Goal: Information Seeking & Learning: Learn about a topic

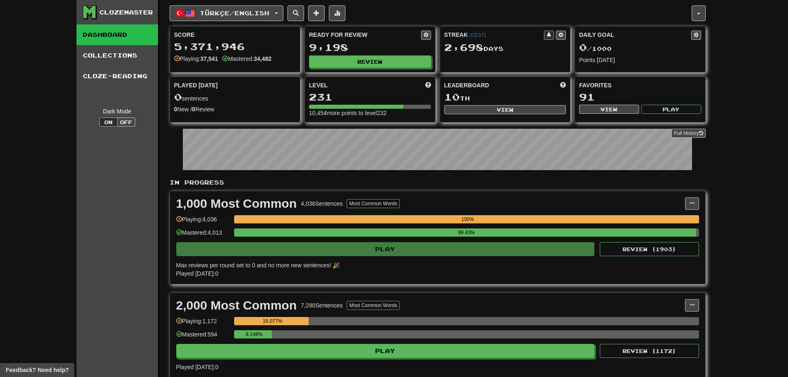
click at [235, 13] on span "Türkçe / English" at bounding box center [235, 13] width 70 height 7
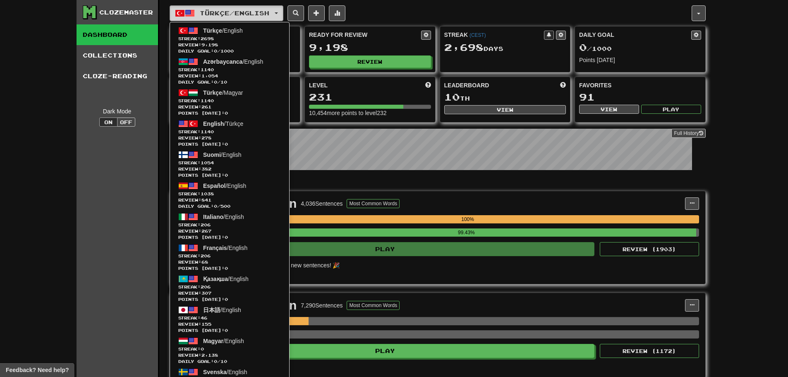
click at [235, 13] on span "Türkçe / English" at bounding box center [235, 13] width 70 height 7
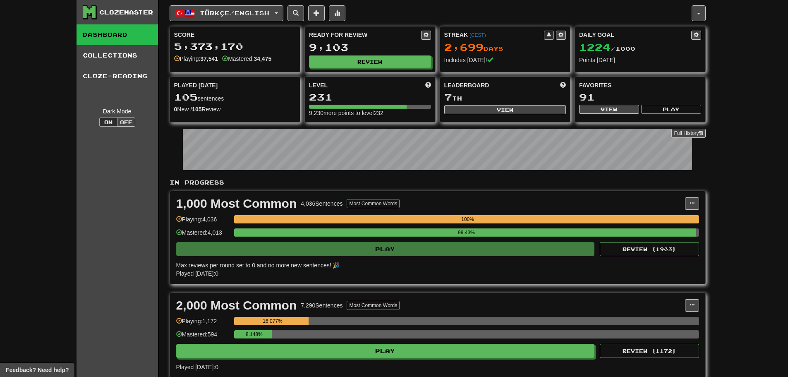
click at [362, 55] on div "Ready for Review 9,103 Review" at bounding box center [370, 49] width 130 height 46
click at [362, 60] on button "Review" at bounding box center [370, 62] width 122 height 12
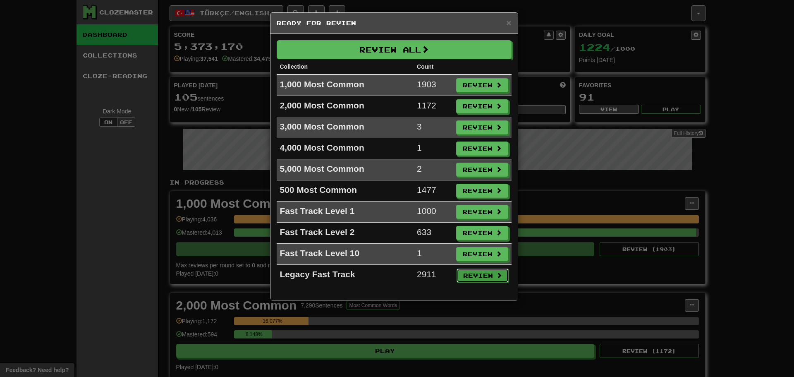
click at [483, 273] on button "Review" at bounding box center [483, 276] width 52 height 14
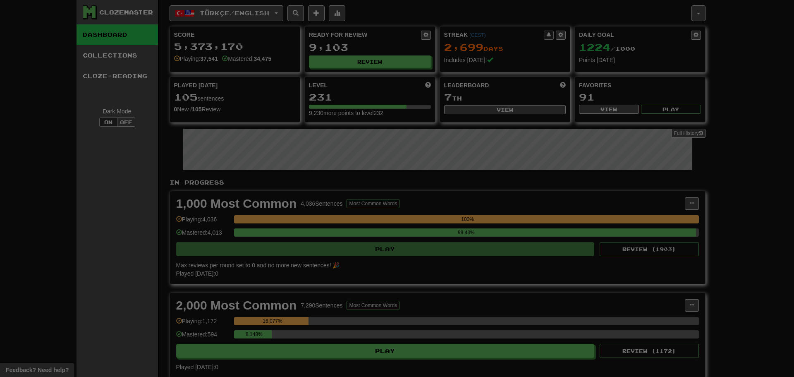
select select "********"
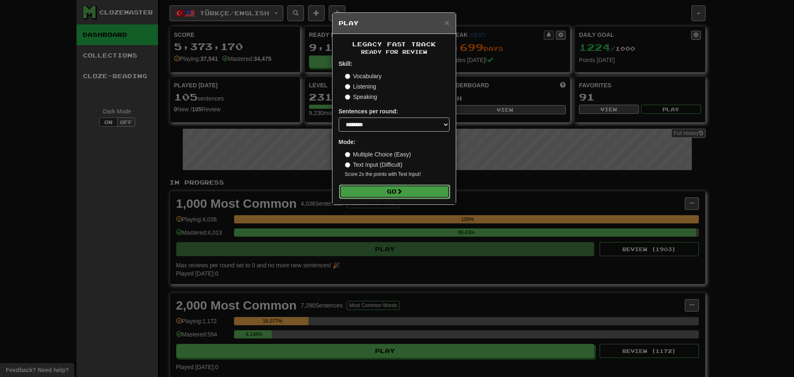
click at [389, 190] on button "Go" at bounding box center [394, 192] width 111 height 14
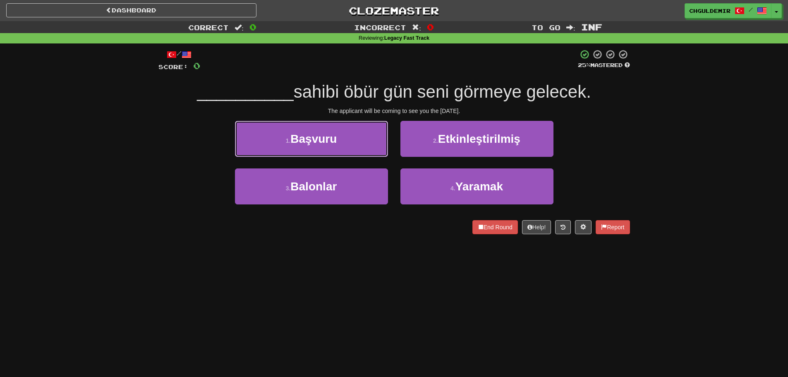
drag, startPoint x: 339, startPoint y: 134, endPoint x: 345, endPoint y: 141, distance: 8.8
click at [339, 134] on button "1 . Başvuru" at bounding box center [311, 139] width 153 height 36
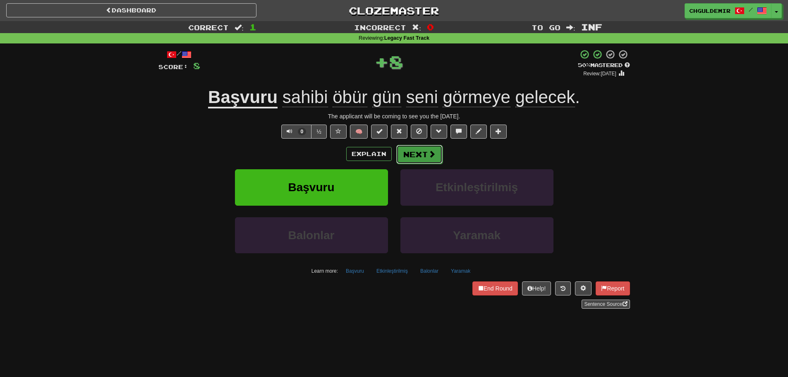
click at [402, 156] on button "Next" at bounding box center [419, 154] width 46 height 19
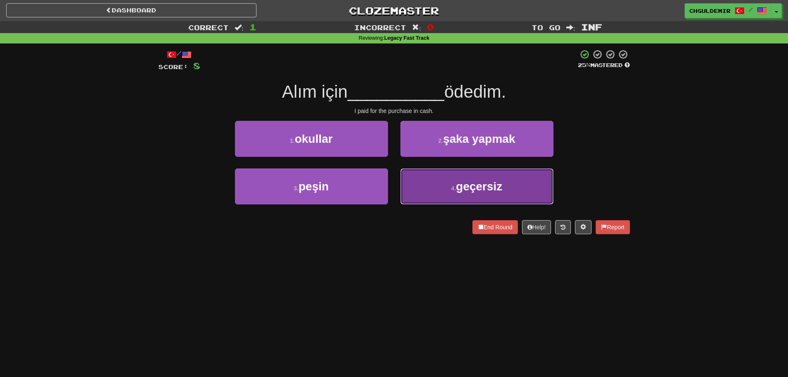
click at [447, 185] on button "4 . geçersiz" at bounding box center [477, 186] width 153 height 36
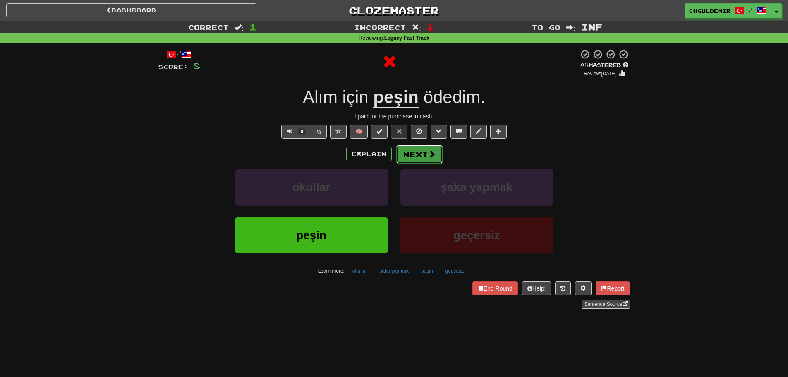
click at [420, 146] on button "Next" at bounding box center [419, 154] width 46 height 19
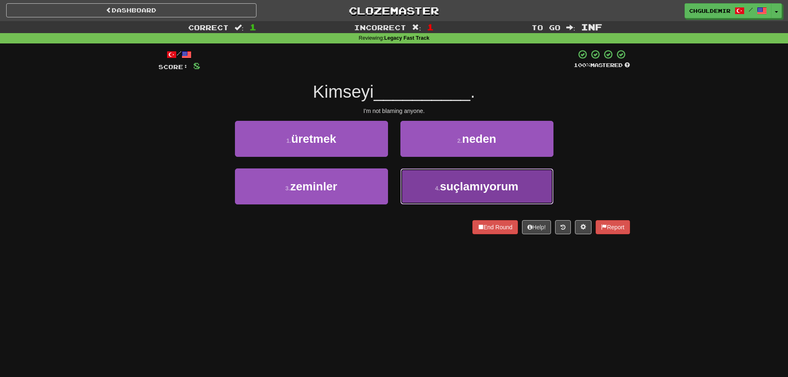
click at [450, 184] on span "suçlamıyorum" at bounding box center [479, 186] width 79 height 13
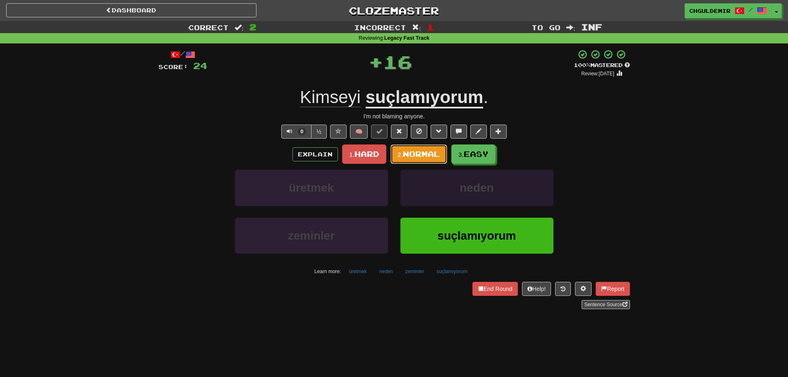
click at [399, 147] on button "2. Normal" at bounding box center [419, 153] width 57 height 19
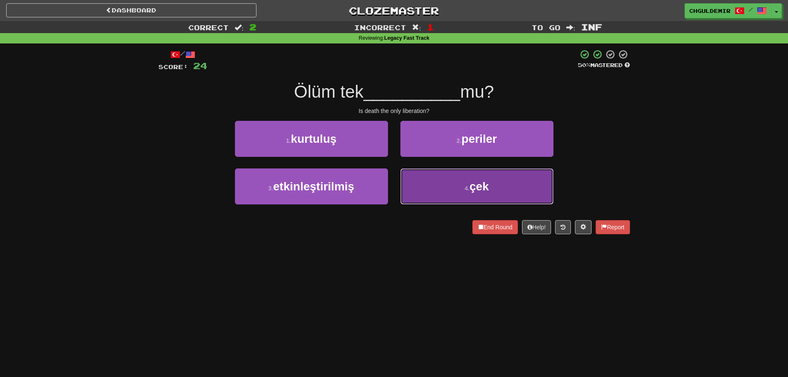
click at [412, 172] on button "4 . çek" at bounding box center [477, 186] width 153 height 36
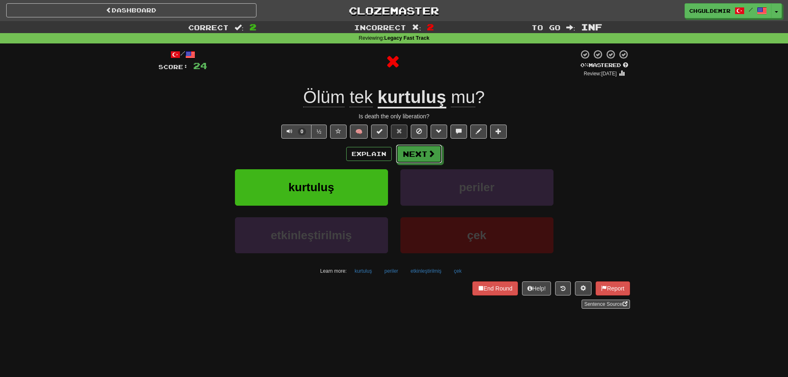
click at [410, 149] on button "Next" at bounding box center [419, 153] width 46 height 19
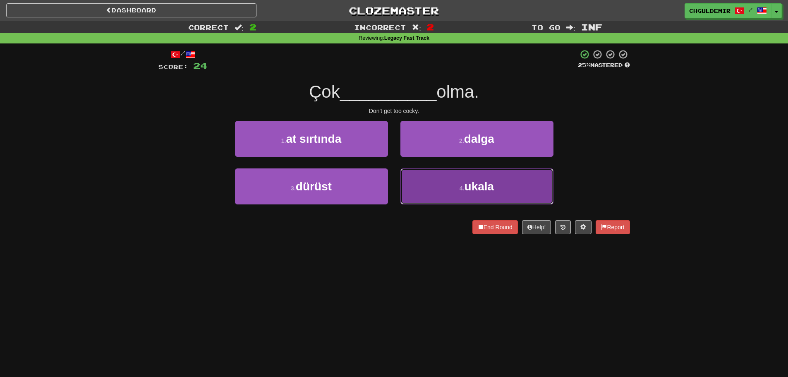
click at [444, 184] on button "4 . ukala" at bounding box center [477, 186] width 153 height 36
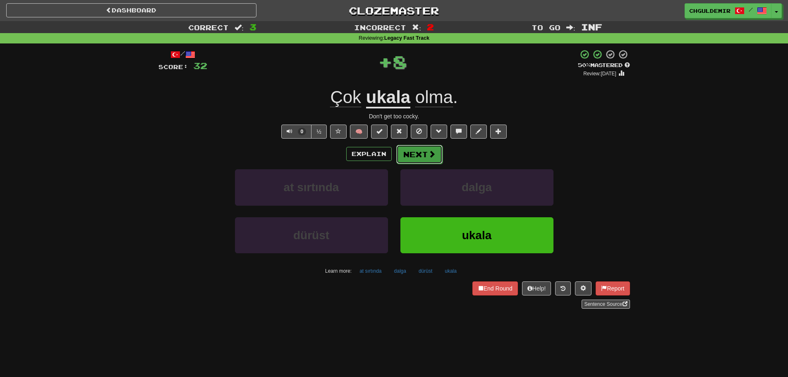
click at [420, 151] on button "Next" at bounding box center [419, 154] width 46 height 19
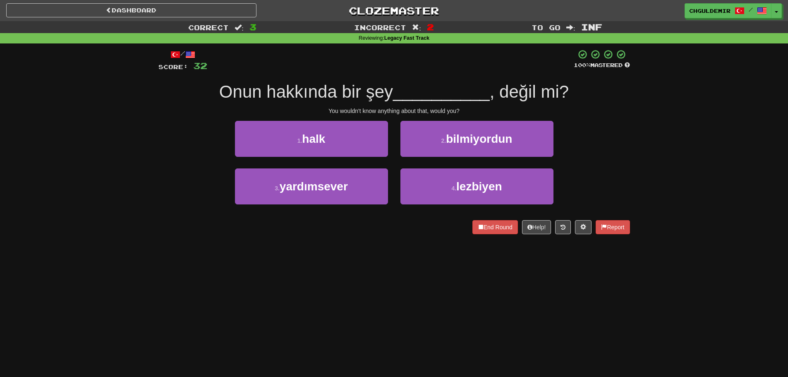
drag, startPoint x: 583, startPoint y: 186, endPoint x: 148, endPoint y: 141, distance: 437.2
click at [148, 141] on div "Correct : 3 Incorrect : 2 To go : Inf Reviewing : Legacy Fast Track / Score: 32…" at bounding box center [394, 133] width 788 height 225
click at [150, 139] on div "Correct : 3 Incorrect : 2 To go : Inf Reviewing : Legacy Fast Track / Score: 32…" at bounding box center [394, 133] width 788 height 225
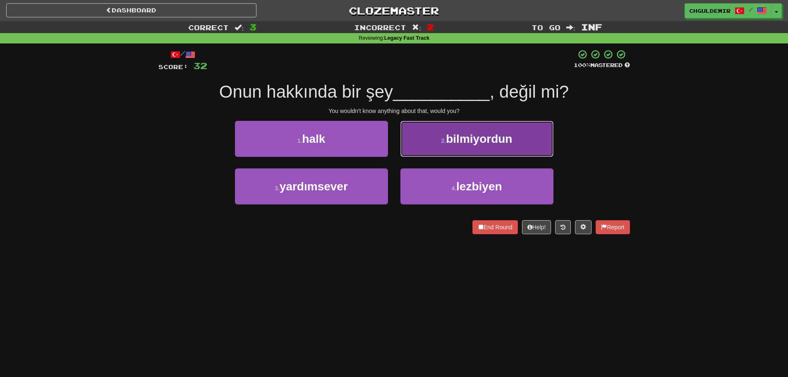
click at [449, 144] on span "bilmiyordun" at bounding box center [479, 138] width 66 height 13
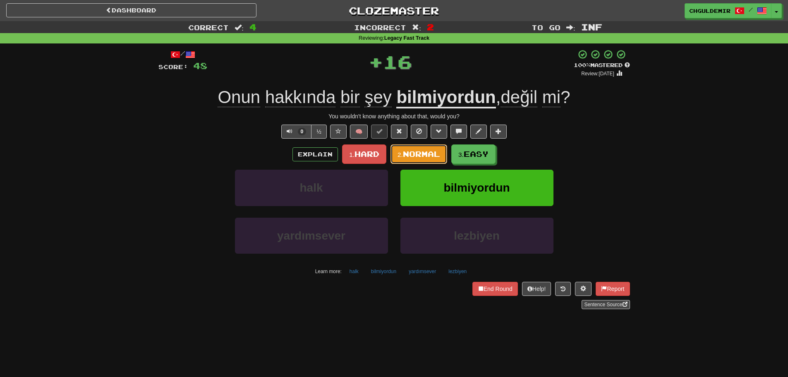
click at [426, 151] on span "Normal" at bounding box center [421, 153] width 37 height 9
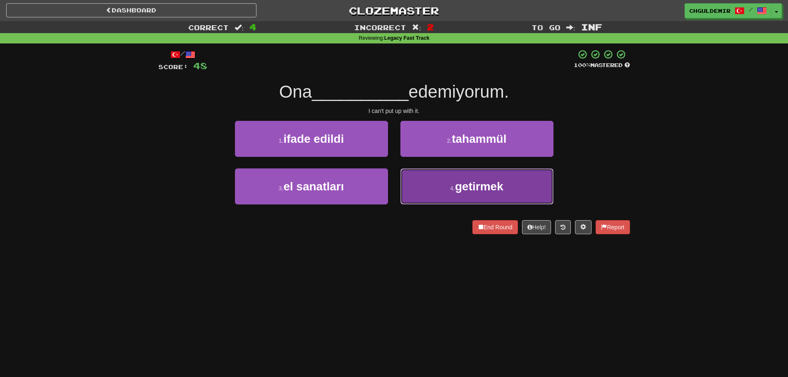
click at [522, 189] on button "4 . getirmek" at bounding box center [477, 186] width 153 height 36
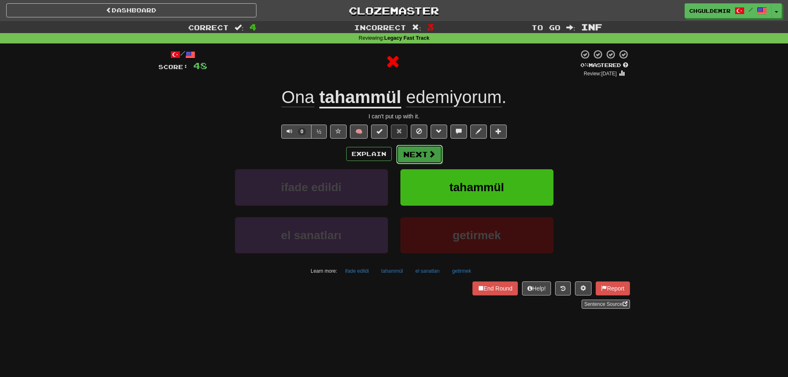
click at [432, 153] on span at bounding box center [431, 153] width 7 height 7
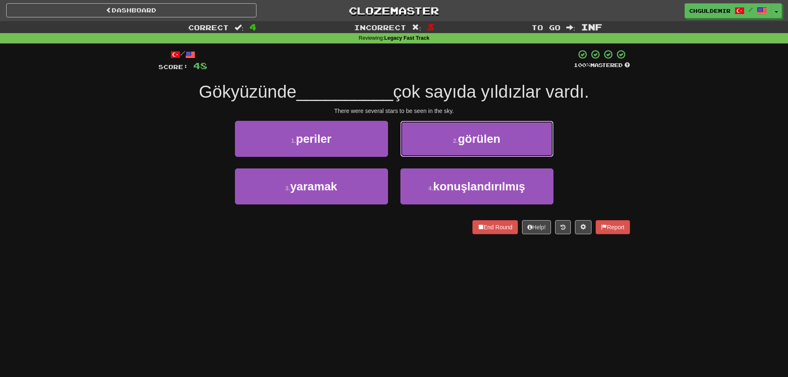
drag, startPoint x: 450, startPoint y: 142, endPoint x: 398, endPoint y: 205, distance: 81.2
click at [396, 210] on div "1 . periler 2 . görülen 3 . yaramak 4 . konuşlandırılmış" at bounding box center [394, 169] width 484 height 96
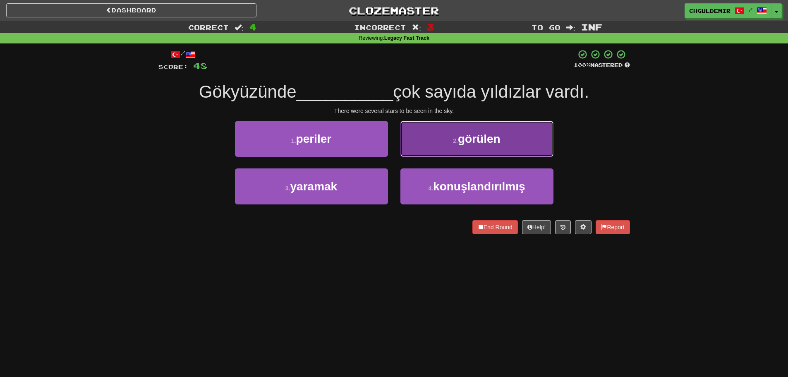
click at [432, 141] on button "2 . görülen" at bounding box center [477, 139] width 153 height 36
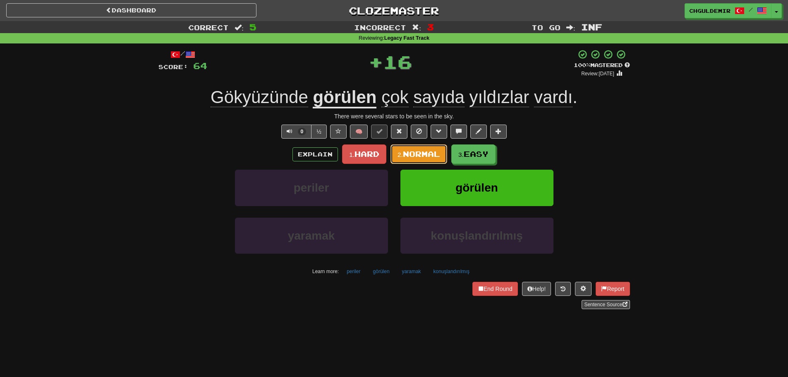
click at [419, 145] on button "2. Normal" at bounding box center [419, 153] width 57 height 19
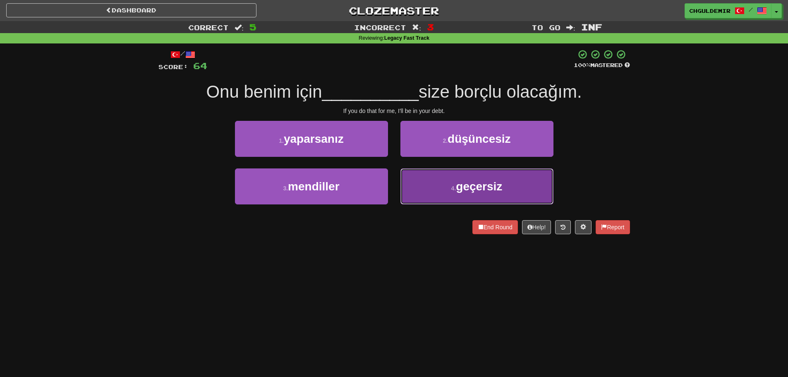
click at [432, 182] on button "4 . geçersiz" at bounding box center [477, 186] width 153 height 36
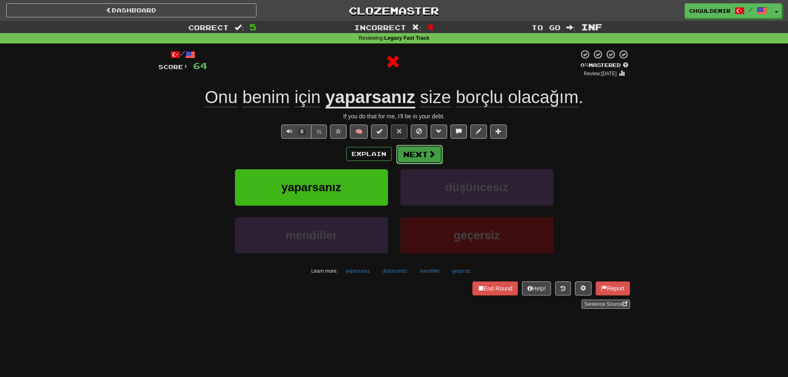
click at [420, 153] on button "Next" at bounding box center [419, 154] width 46 height 19
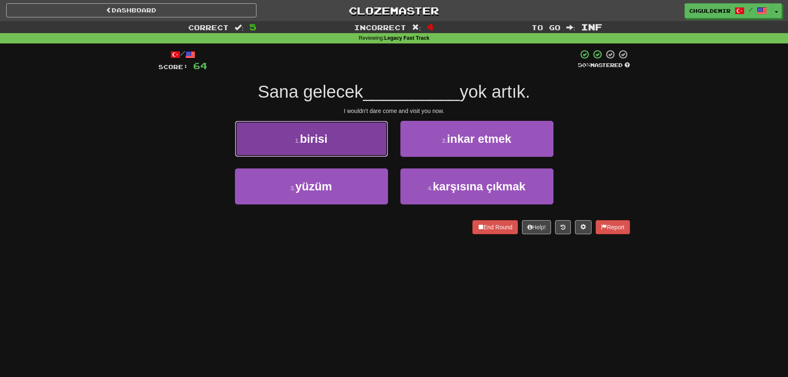
click at [370, 144] on button "1 . birisi" at bounding box center [311, 139] width 153 height 36
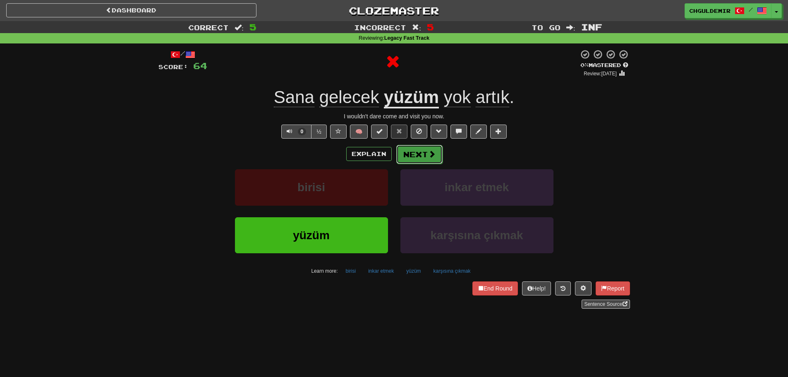
click at [422, 152] on button "Next" at bounding box center [419, 154] width 46 height 19
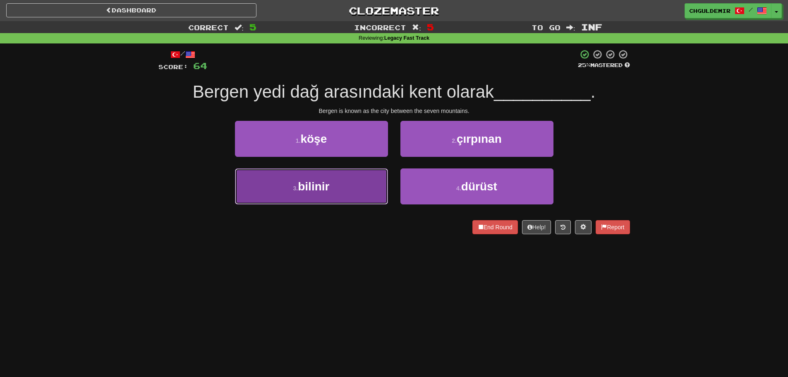
click at [379, 179] on button "3 . bilinir" at bounding box center [311, 186] width 153 height 36
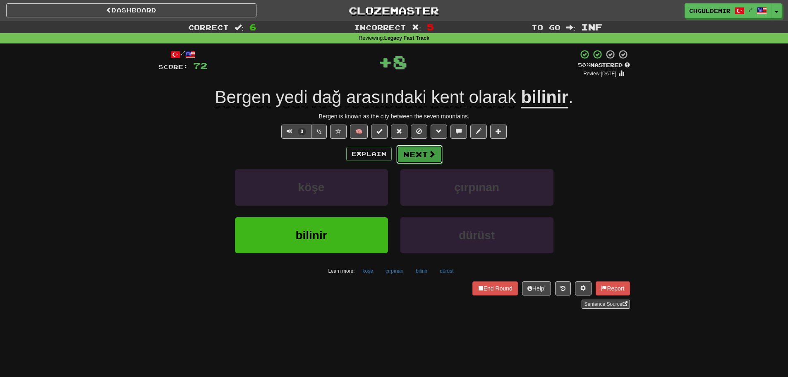
click at [423, 156] on button "Next" at bounding box center [419, 154] width 46 height 19
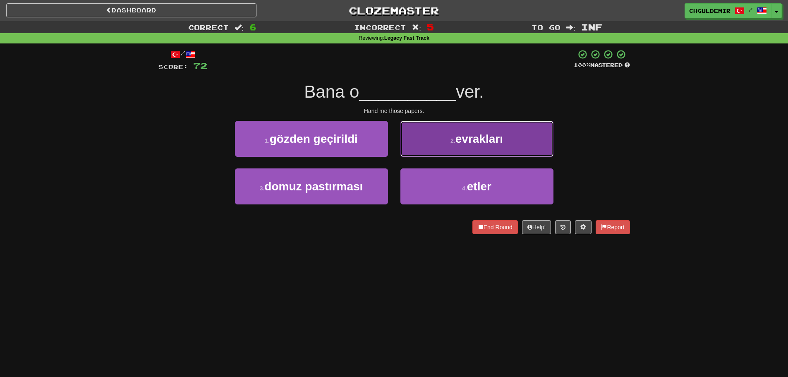
click at [474, 142] on span "evrakları" at bounding box center [480, 138] width 48 height 13
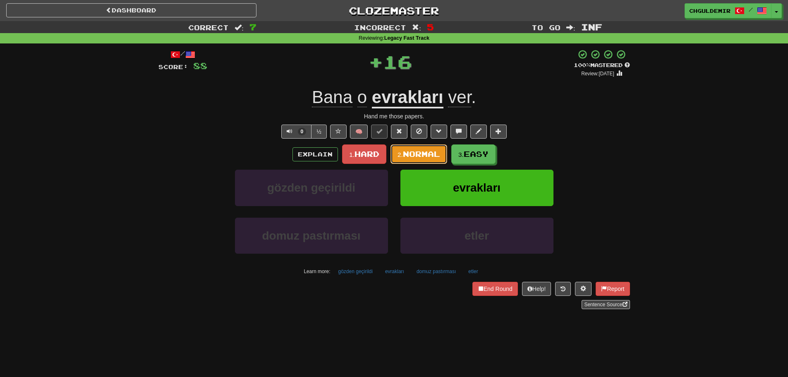
click at [415, 147] on button "2. Normal" at bounding box center [419, 153] width 57 height 19
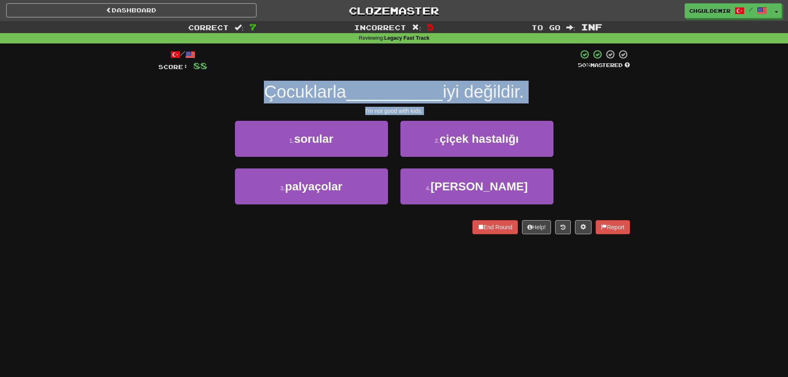
drag, startPoint x: 422, startPoint y: 117, endPoint x: 253, endPoint y: 102, distance: 169.9
click at [253, 102] on div "/ Score: 88 50 % Mastered Çocuklarla __________ iyi değildir. I'm not good with…" at bounding box center [394, 141] width 472 height 185
click at [253, 102] on div "Çocuklarla __________ iyi değildir." at bounding box center [394, 92] width 472 height 23
drag, startPoint x: 241, startPoint y: 86, endPoint x: 478, endPoint y: 115, distance: 238.3
click at [478, 115] on div "/ Score: 88 50 % Mastered Çocuklarla __________ iyi değildir. I'm not good with…" at bounding box center [394, 141] width 472 height 185
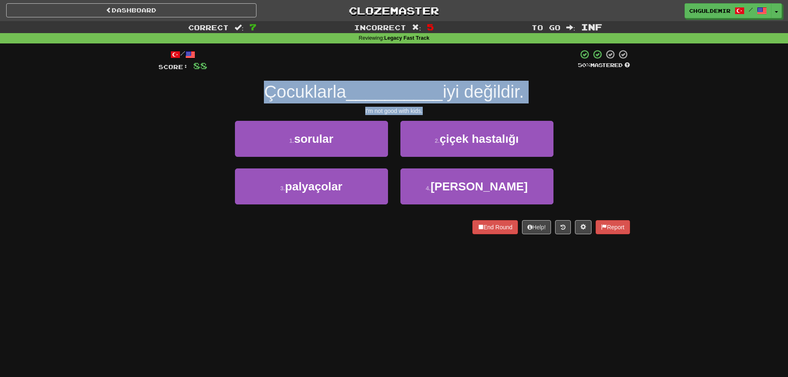
click at [478, 115] on div "I'm not good with kids." at bounding box center [394, 111] width 472 height 8
drag, startPoint x: 463, startPoint y: 114, endPoint x: 249, endPoint y: 90, distance: 215.6
click at [249, 90] on div "/ Score: 88 50 % Mastered Çocuklarla __________ iyi değildir. I'm not good with…" at bounding box center [394, 141] width 472 height 185
click at [249, 90] on div "Çocuklarla __________ iyi değildir." at bounding box center [394, 92] width 472 height 23
drag, startPoint x: 249, startPoint y: 90, endPoint x: 521, endPoint y: 104, distance: 272.6
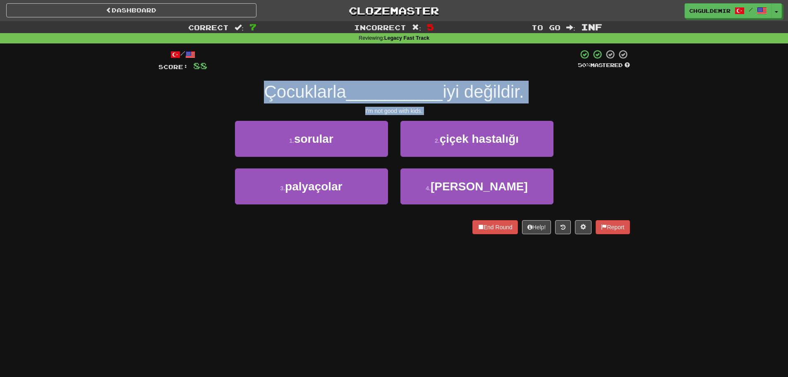
click at [521, 104] on div "/ Score: 88 50 % Mastered Çocuklarla __________ iyi değildir. I'm not good with…" at bounding box center [394, 141] width 472 height 185
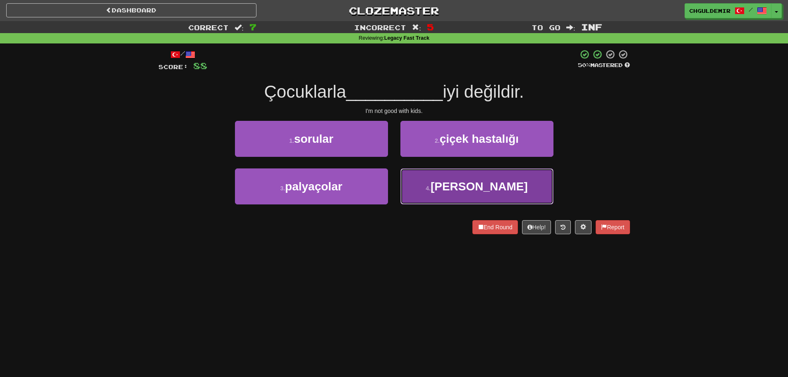
click at [445, 182] on button "4 . aram" at bounding box center [477, 186] width 153 height 36
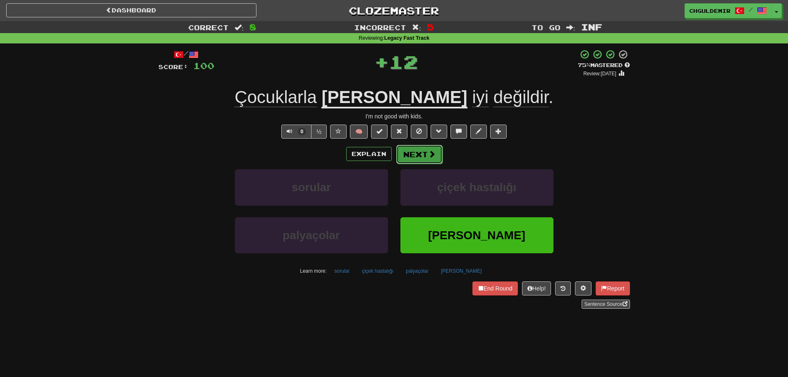
click at [411, 153] on button "Next" at bounding box center [419, 154] width 46 height 19
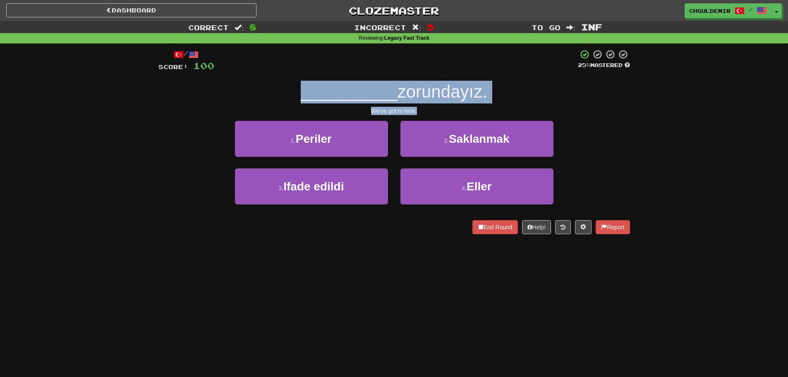
drag, startPoint x: 420, startPoint y: 113, endPoint x: 260, endPoint y: 95, distance: 160.8
click at [260, 95] on div "/ Score: 100 25 % Mastered __________ zorundayız. We've got to hide. 1 . Perile…" at bounding box center [394, 141] width 472 height 185
click at [260, 95] on div "__________ zorundayız." at bounding box center [394, 92] width 472 height 23
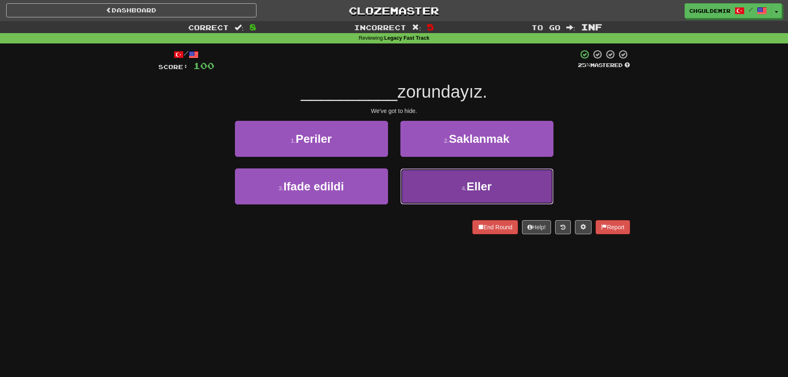
click at [482, 192] on span "Eller" at bounding box center [479, 186] width 25 height 13
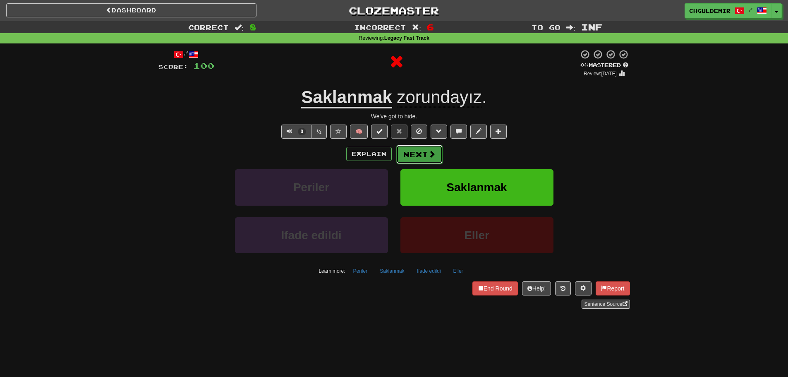
click at [426, 149] on button "Next" at bounding box center [419, 154] width 46 height 19
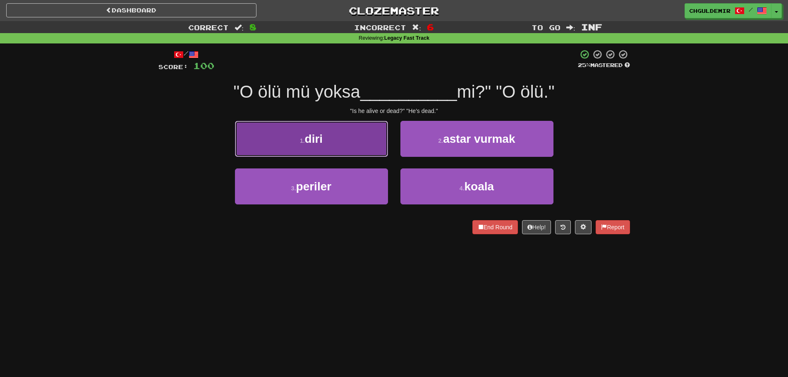
click at [374, 143] on button "1 . diri" at bounding box center [311, 139] width 153 height 36
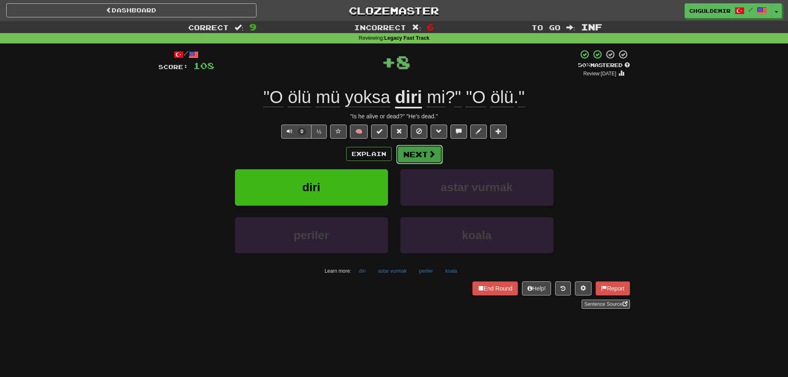
click at [419, 155] on button "Next" at bounding box center [419, 154] width 46 height 19
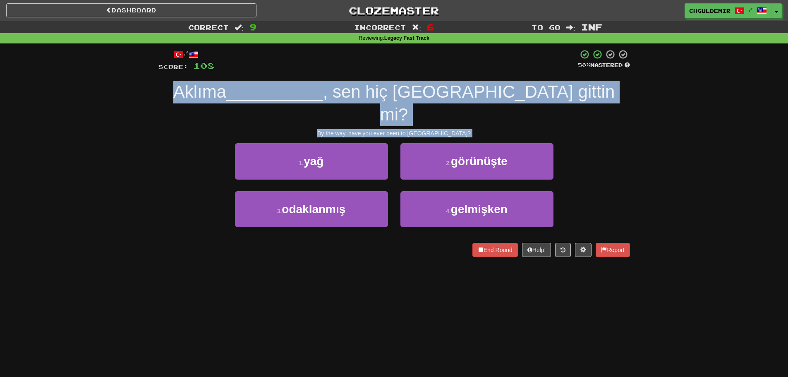
drag, startPoint x: 475, startPoint y: 116, endPoint x: 172, endPoint y: 90, distance: 304.0
click at [172, 90] on div "/ Score: 108 50 % Mastered Aklıma __________ , sen hiç [GEOGRAPHIC_DATA] gittin…" at bounding box center [394, 152] width 472 height 207
click at [172, 90] on div "Aklıma __________ , sen hiç [GEOGRAPHIC_DATA] gittin mi?" at bounding box center [394, 103] width 472 height 45
drag, startPoint x: 171, startPoint y: 86, endPoint x: 497, endPoint y: 110, distance: 326.9
click at [497, 110] on div "/ Score: 108 50 % Mastered Aklıma __________ , sen hiç [GEOGRAPHIC_DATA] gittin…" at bounding box center [394, 152] width 472 height 207
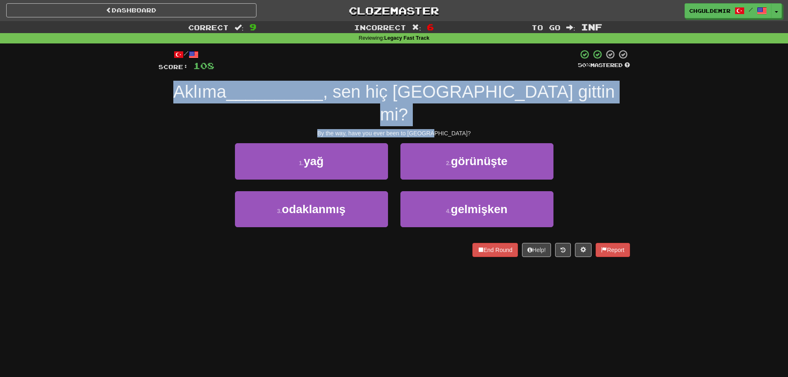
click at [498, 129] on div "By the way, have you ever been to [GEOGRAPHIC_DATA]?" at bounding box center [394, 133] width 472 height 8
drag, startPoint x: 498, startPoint y: 110, endPoint x: 160, endPoint y: 88, distance: 338.8
click at [160, 88] on div "/ Score: 108 50 % Mastered Aklıma __________ , sen hiç [GEOGRAPHIC_DATA] gittin…" at bounding box center [394, 152] width 472 height 207
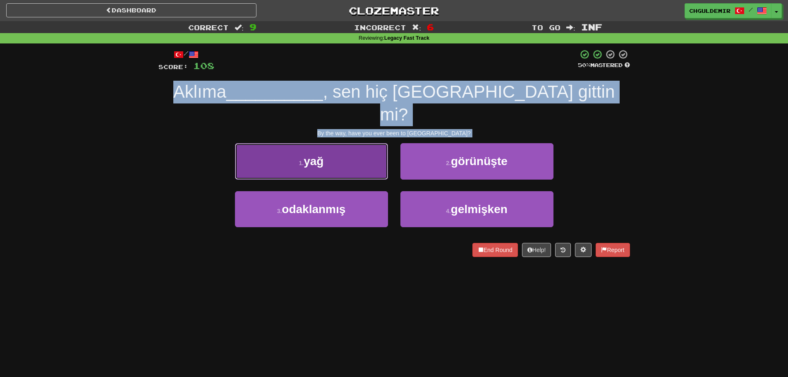
click at [379, 143] on button "1 . yağ" at bounding box center [311, 161] width 153 height 36
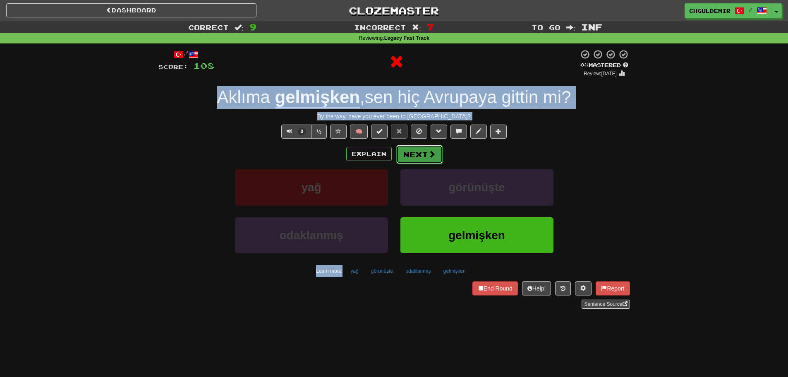
click at [437, 151] on button "Next" at bounding box center [419, 154] width 46 height 19
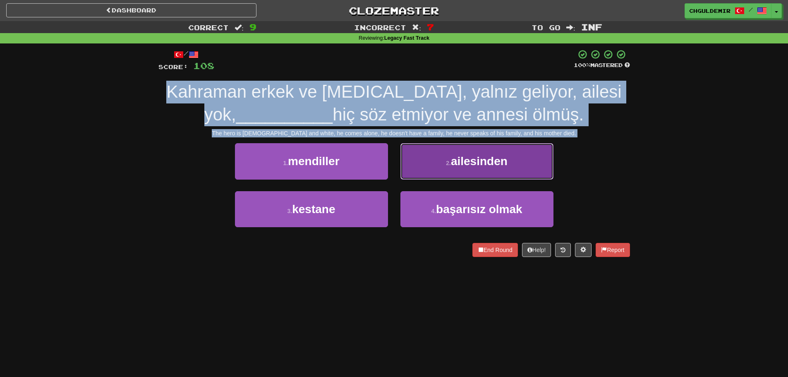
click at [444, 171] on button "2 . ailesinden" at bounding box center [477, 161] width 153 height 36
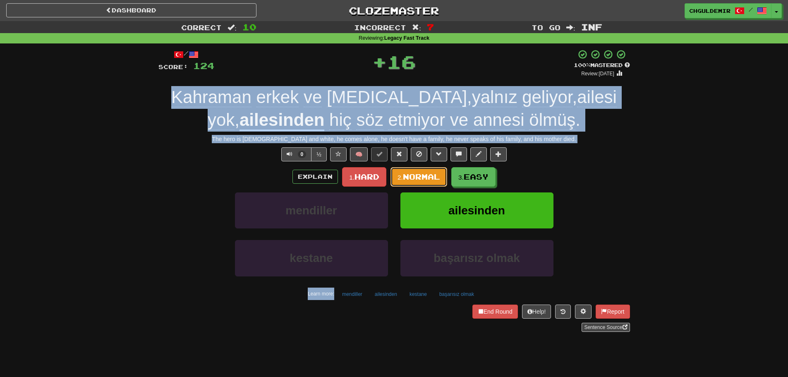
click at [418, 171] on button "2. Normal" at bounding box center [419, 176] width 57 height 19
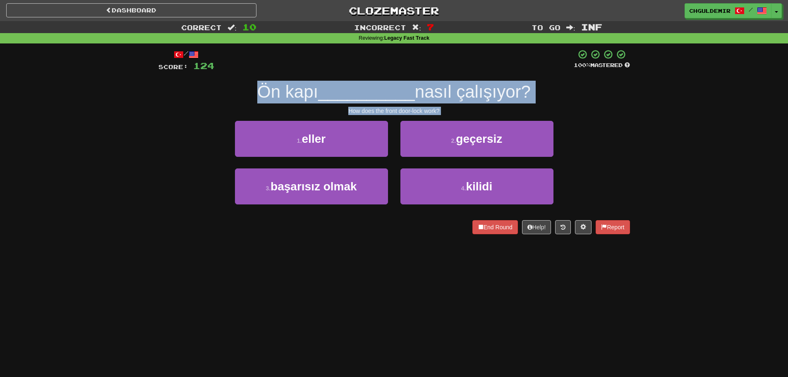
click at [447, 242] on div "/ Score: 124 100 % Mastered Ön kapı __________ nasıl çalışıyor? How does the fr…" at bounding box center [394, 144] width 472 height 202
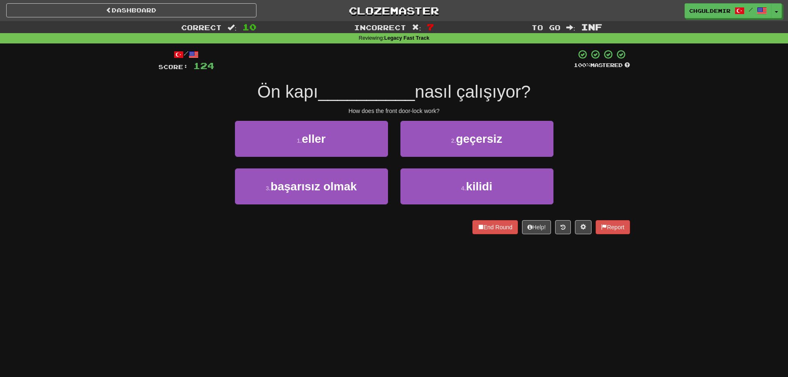
drag, startPoint x: 422, startPoint y: 230, endPoint x: 441, endPoint y: 211, distance: 26.9
click at [423, 230] on div "End Round Help! Report" at bounding box center [394, 227] width 472 height 14
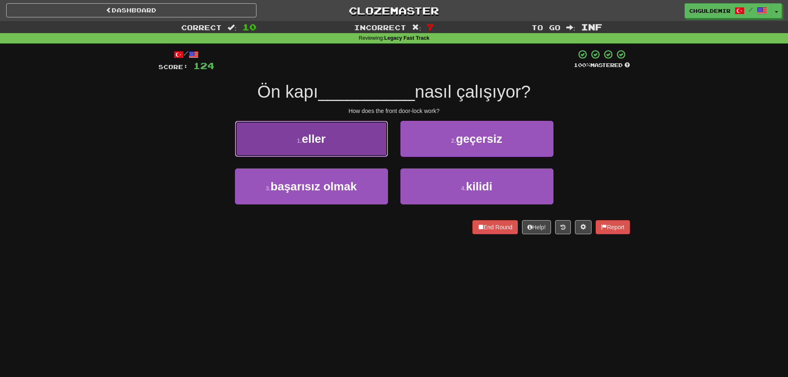
click at [343, 136] on button "1 . eller" at bounding box center [311, 139] width 153 height 36
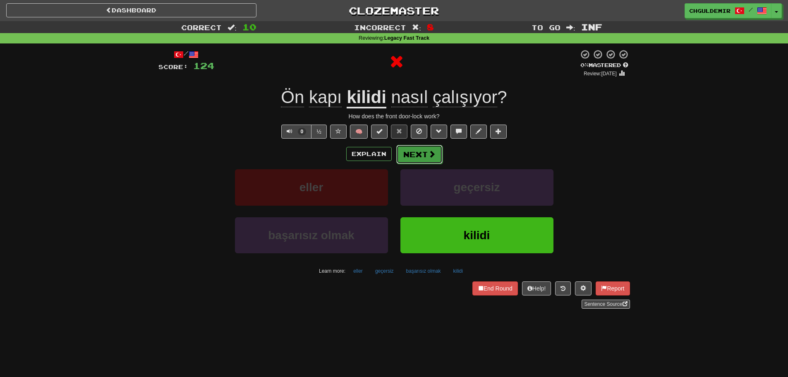
click at [429, 152] on span at bounding box center [431, 153] width 7 height 7
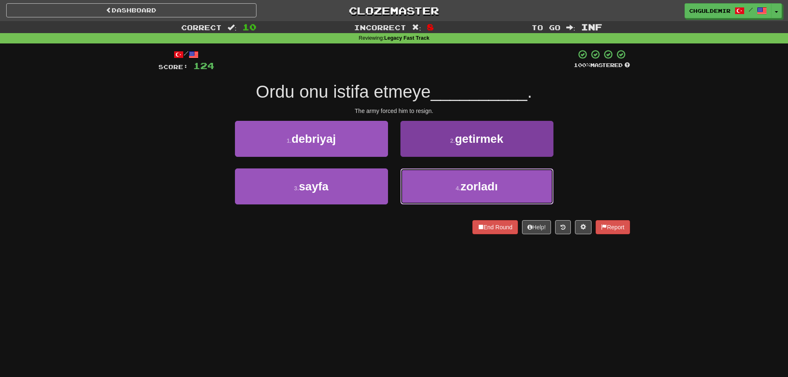
click at [435, 197] on button "4 . zorladı" at bounding box center [477, 186] width 153 height 36
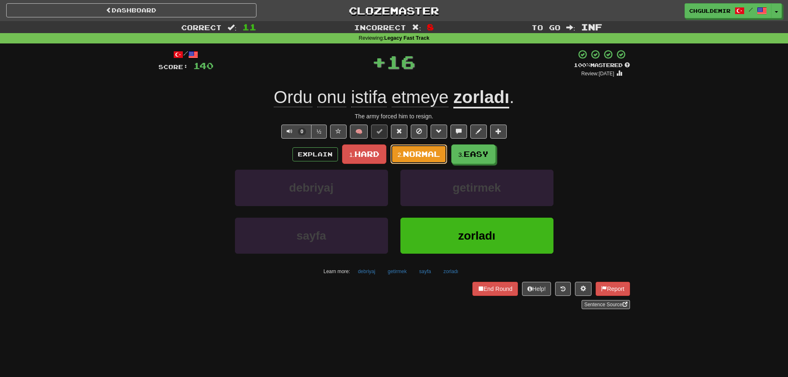
click at [423, 163] on button "2. Normal" at bounding box center [419, 153] width 57 height 19
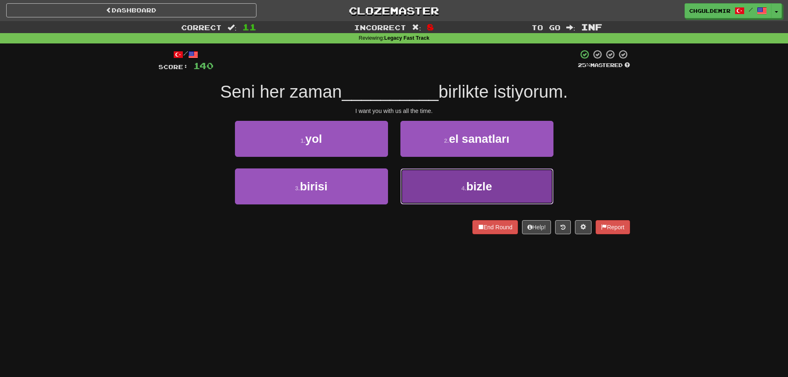
click at [438, 179] on button "4 . bizle" at bounding box center [477, 186] width 153 height 36
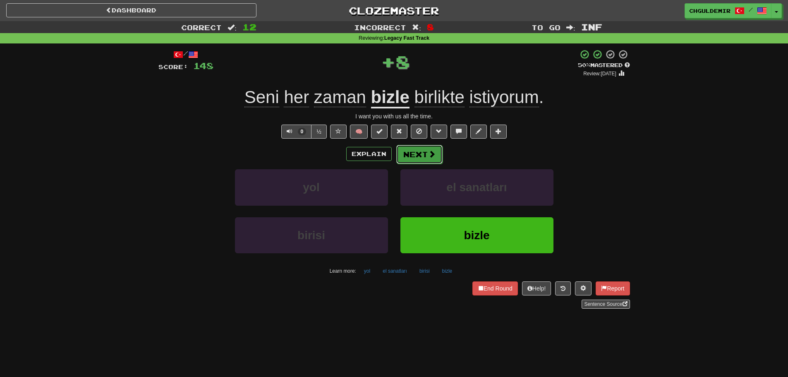
click at [400, 152] on button "Next" at bounding box center [419, 154] width 46 height 19
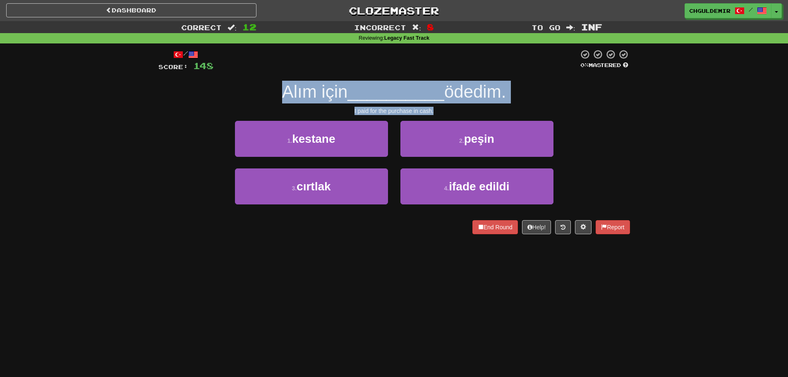
drag, startPoint x: 455, startPoint y: 113, endPoint x: 260, endPoint y: 86, distance: 196.7
click at [260, 86] on div "/ Score: 148 0 % Mastered Alım için __________ ödedim. I paid for the purchase …" at bounding box center [394, 141] width 472 height 185
click at [260, 86] on div "Alım için __________ ödedim." at bounding box center [394, 92] width 472 height 23
drag, startPoint x: 260, startPoint y: 86, endPoint x: 464, endPoint y: 111, distance: 205.5
click at [462, 111] on div "/ Score: 148 0 % Mastered Alım için __________ ödedim. I paid for the purchase …" at bounding box center [394, 141] width 472 height 185
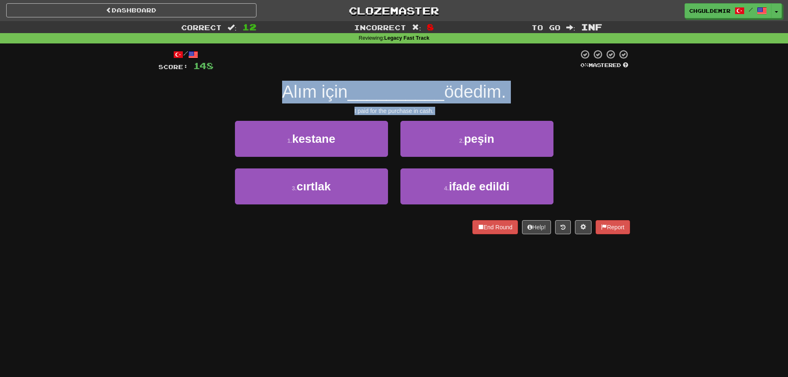
click at [464, 111] on div "I paid for the purchase in cash." at bounding box center [394, 111] width 472 height 8
drag, startPoint x: 461, startPoint y: 110, endPoint x: 259, endPoint y: 77, distance: 204.5
click at [259, 77] on div "/ Score: 148 0 % Mastered Alım için __________ ödedim. I paid for the purchase …" at bounding box center [394, 141] width 472 height 185
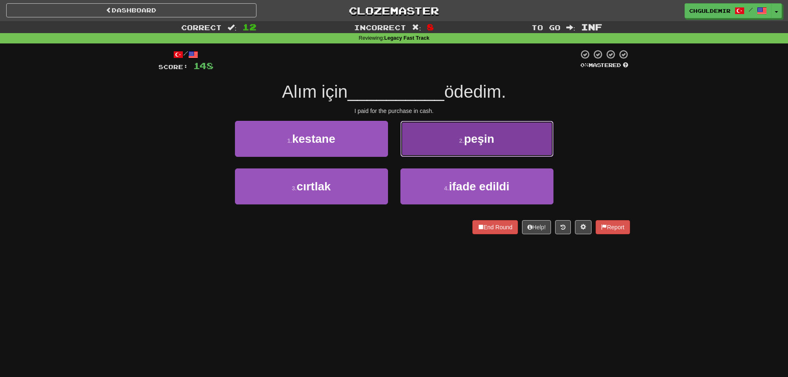
click at [409, 152] on button "2 . peşin" at bounding box center [477, 139] width 153 height 36
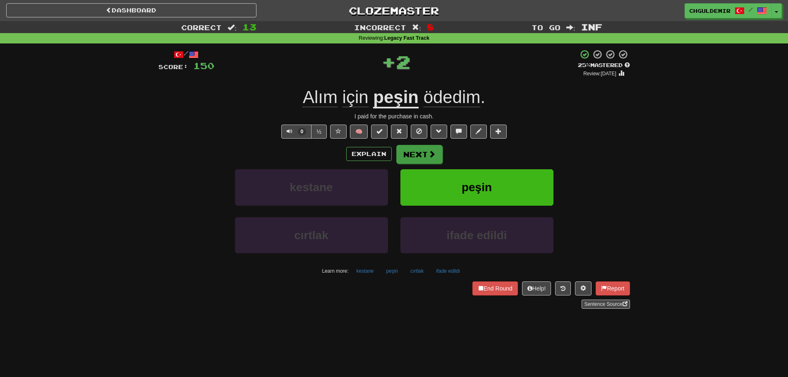
click at [422, 157] on button "Next" at bounding box center [419, 154] width 46 height 19
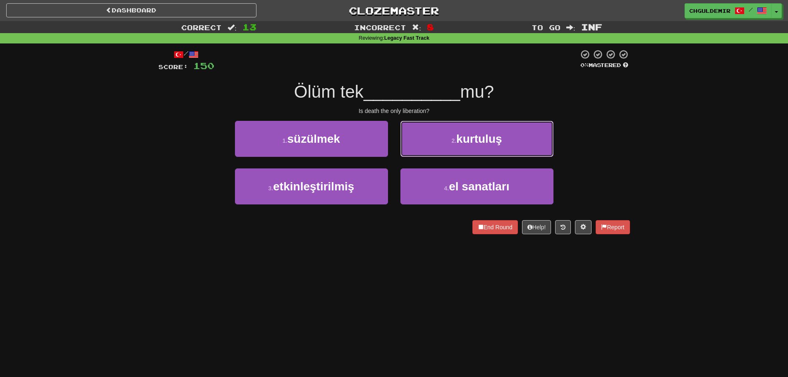
click at [446, 144] on button "2 . kurtuluş" at bounding box center [477, 139] width 153 height 36
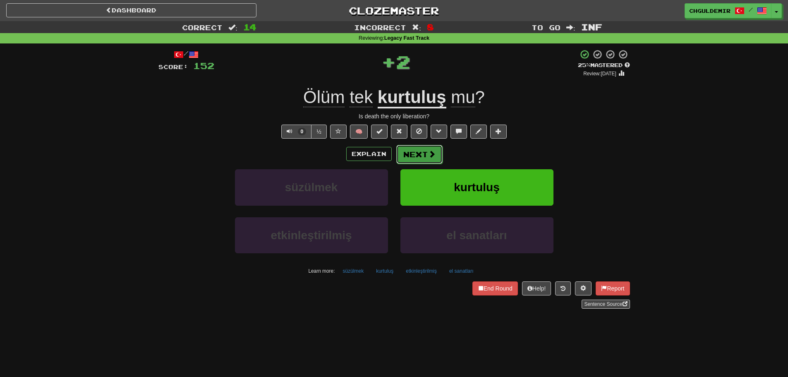
click at [424, 150] on button "Next" at bounding box center [419, 154] width 46 height 19
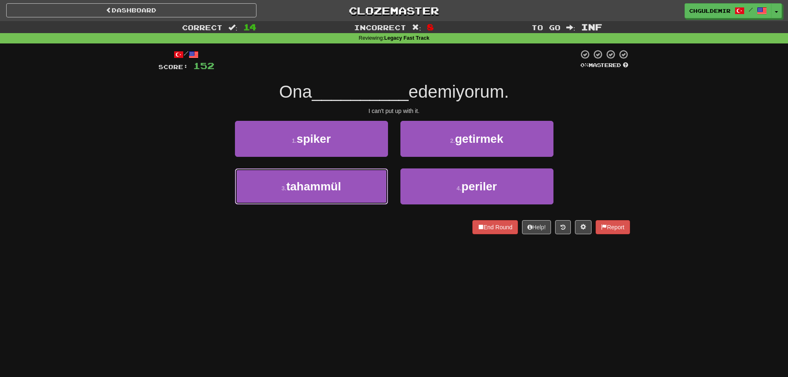
drag, startPoint x: 347, startPoint y: 186, endPoint x: 372, endPoint y: 166, distance: 32.0
click at [347, 187] on button "3 . tahammül" at bounding box center [311, 186] width 153 height 36
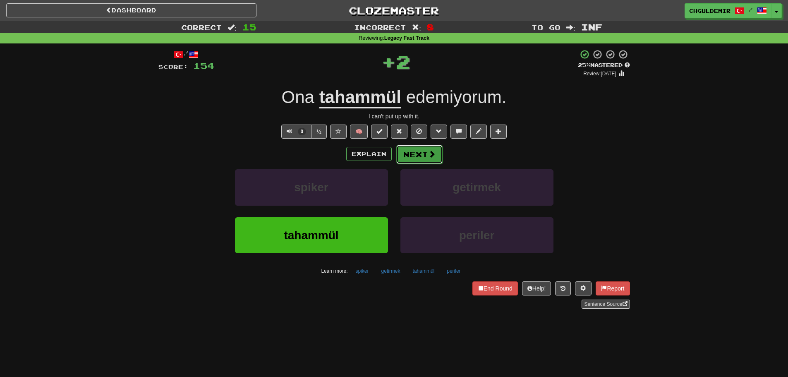
click at [406, 156] on button "Next" at bounding box center [419, 154] width 46 height 19
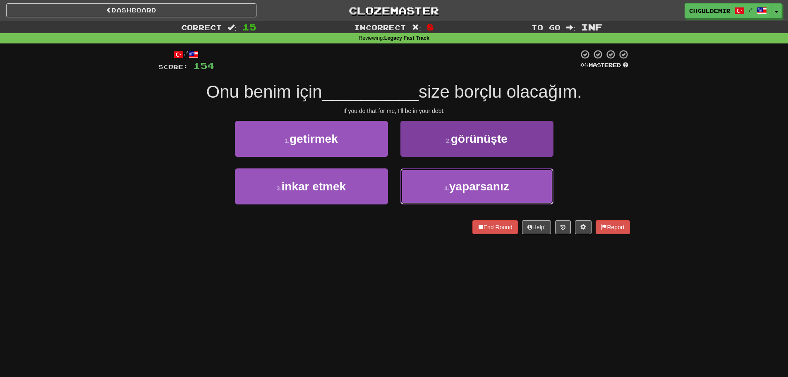
drag, startPoint x: 458, startPoint y: 191, endPoint x: 452, endPoint y: 186, distance: 7.6
click at [458, 191] on span "yaparsanız" at bounding box center [479, 186] width 60 height 13
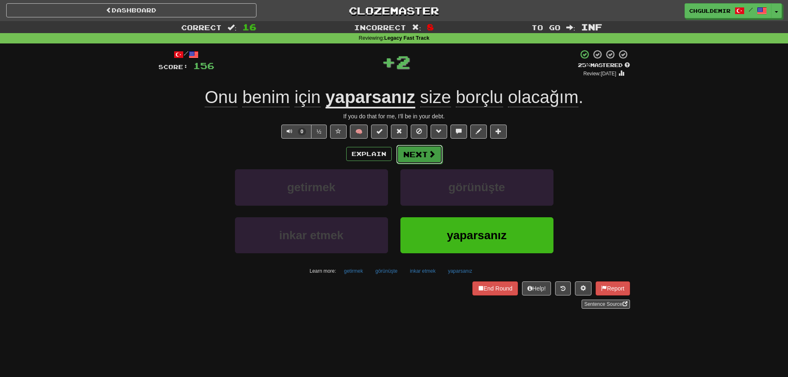
click at [432, 152] on span at bounding box center [431, 153] width 7 height 7
